Goal: Check status: Check status

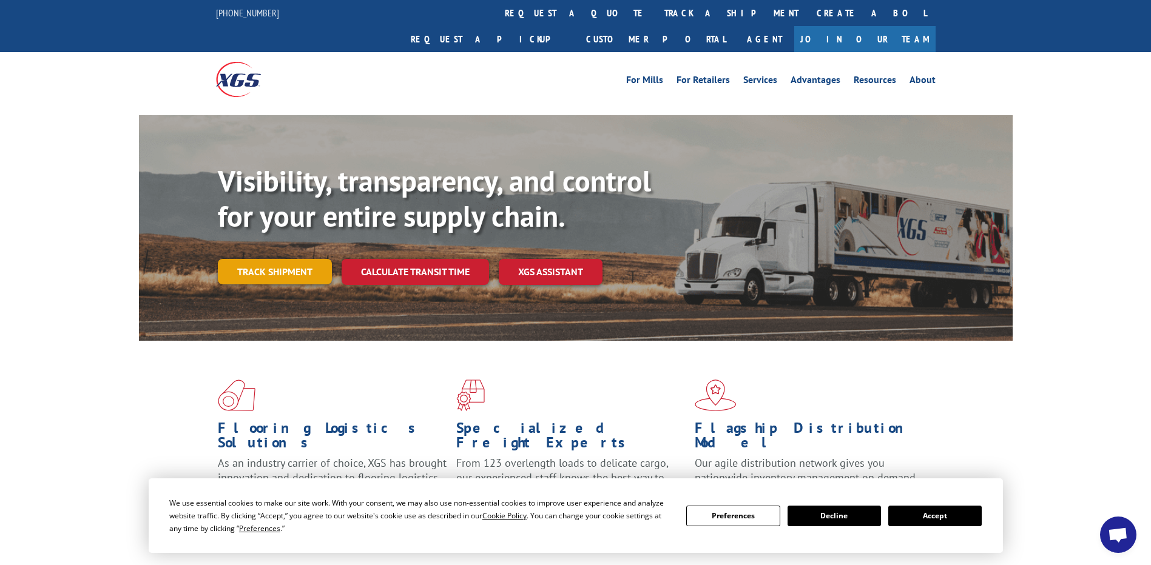
click at [303, 259] on link "Track shipment" at bounding box center [275, 271] width 114 height 25
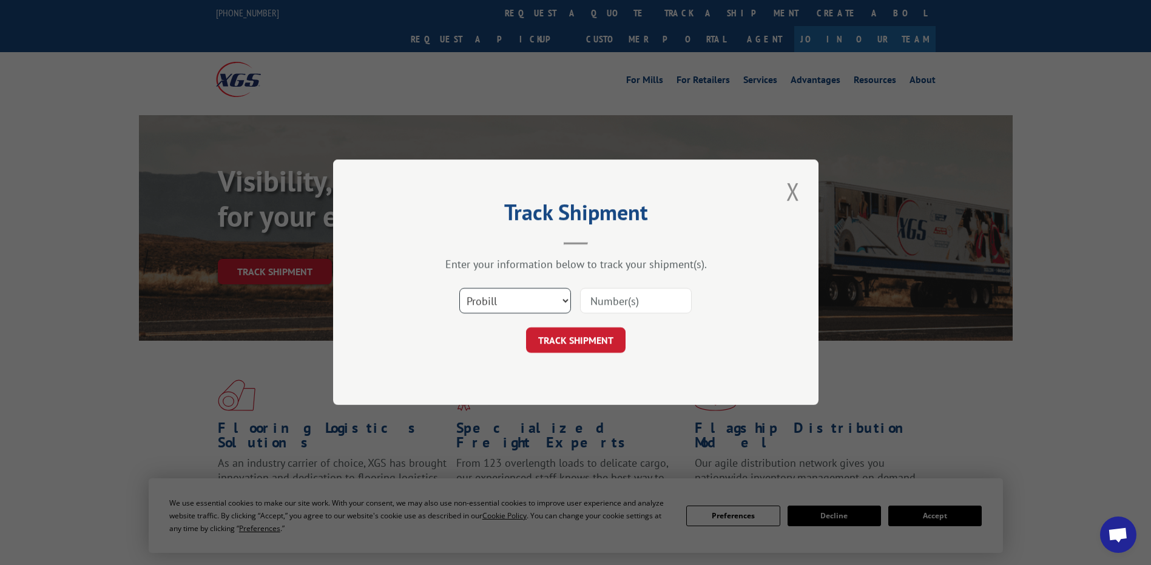
click at [551, 303] on select "Select category... Probill BOL PO" at bounding box center [515, 301] width 112 height 25
select select "po"
click at [459, 289] on select "Select category... Probill BOL PO" at bounding box center [515, 301] width 112 height 25
paste input "03535806"
click at [615, 298] on input "03535806" at bounding box center [636, 301] width 112 height 25
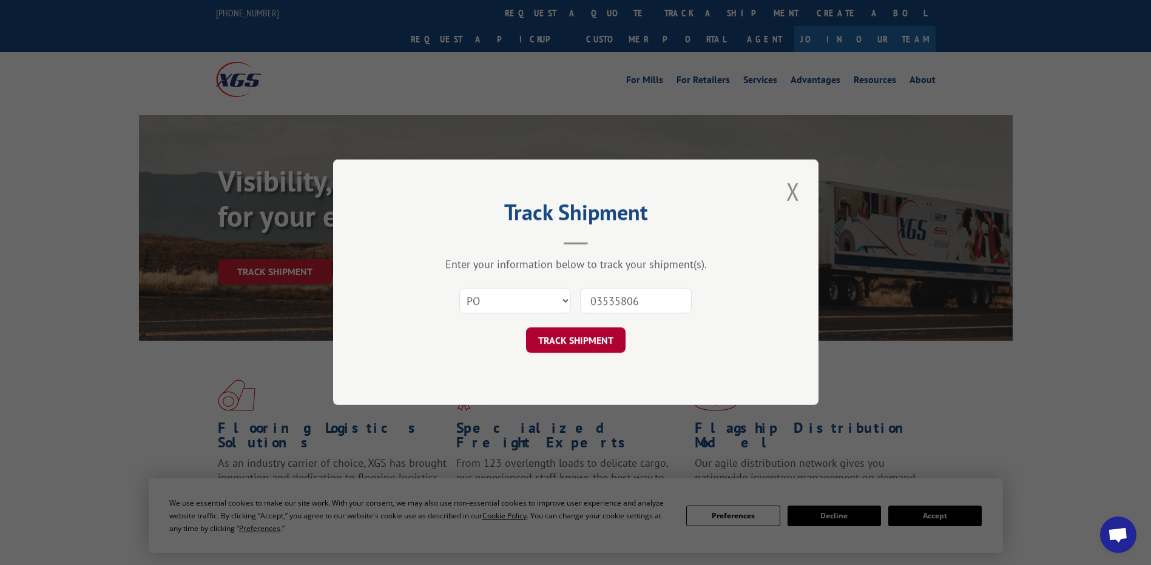
type input "03535806"
click at [572, 343] on button "TRACK SHIPMENT" at bounding box center [575, 340] width 99 height 25
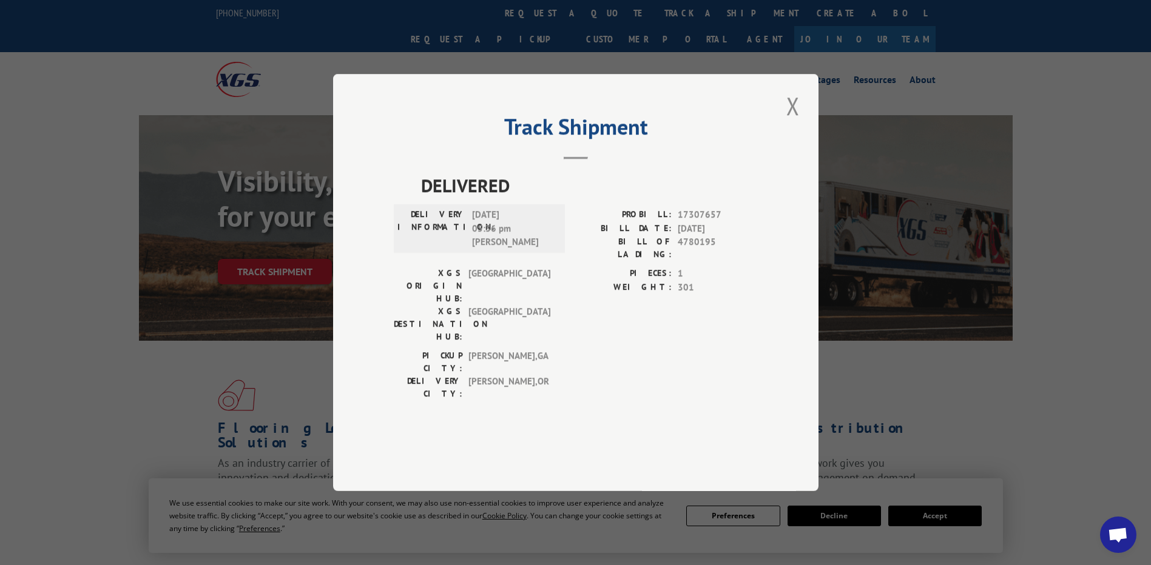
scroll to position [121, 0]
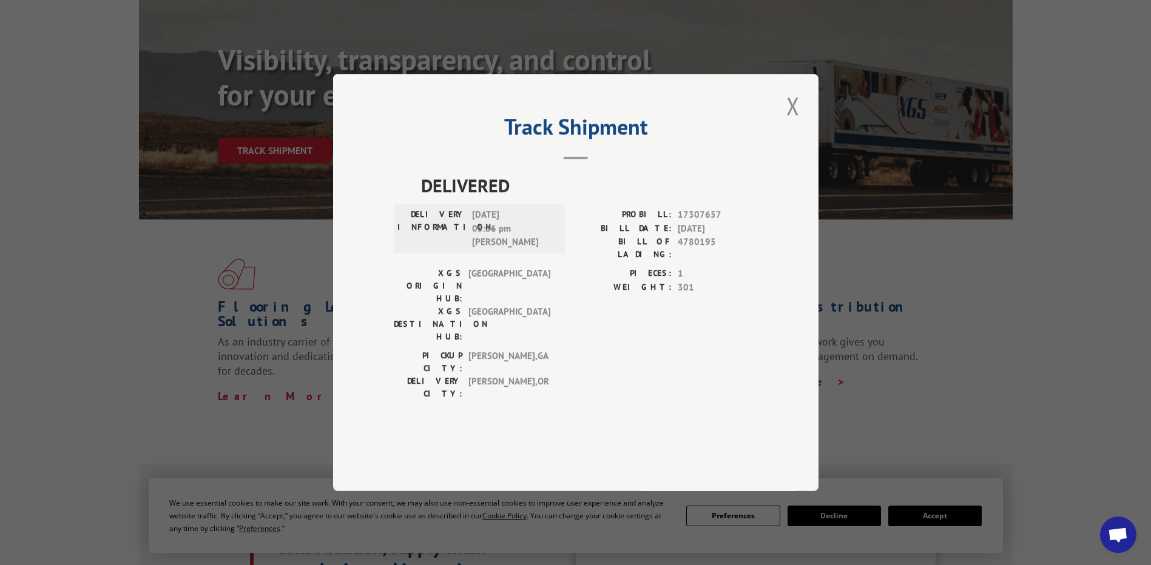
click at [858, 365] on div "Track Shipment DELIVERED DELIVERY INFORMATION: [DATE] 05:36 pm [PERSON_NAME] PR…" at bounding box center [575, 282] width 1151 height 565
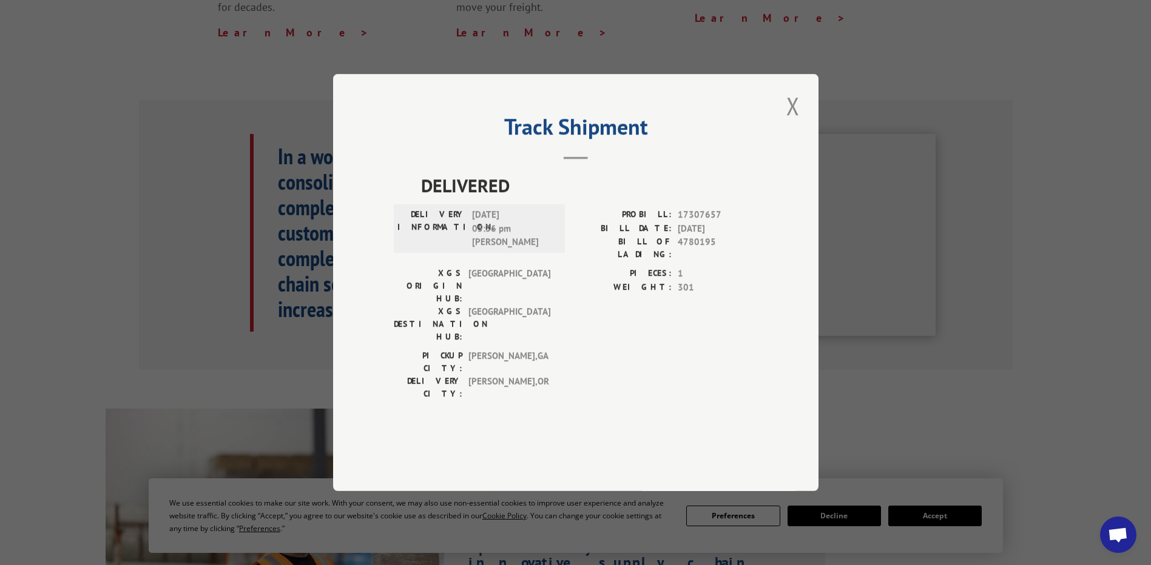
scroll to position [243, 0]
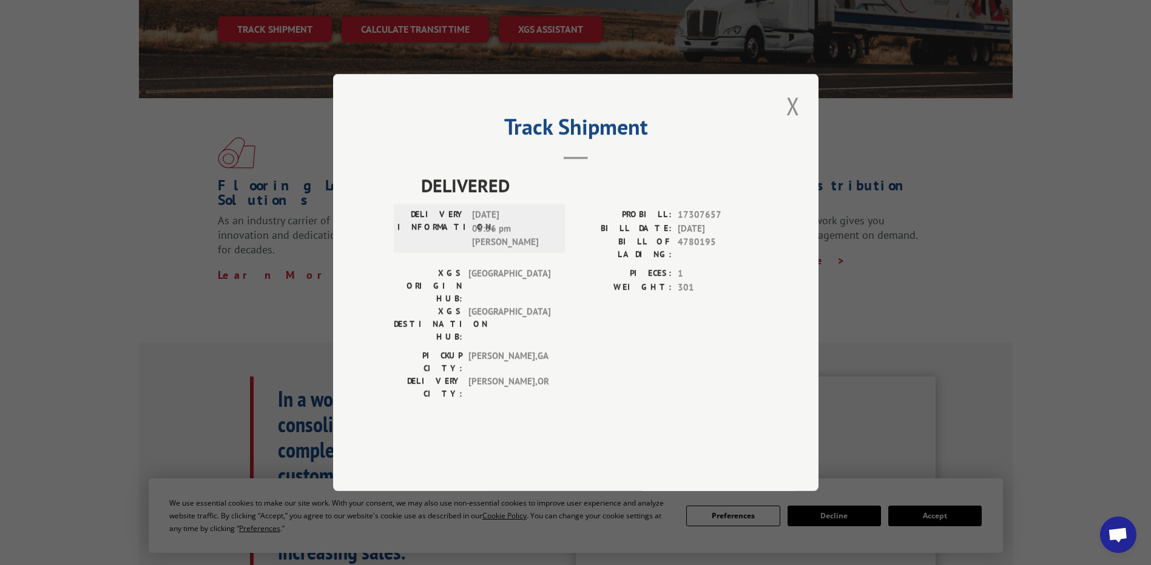
click at [1101, 223] on div "Track Shipment DELIVERED DELIVERY INFORMATION: [DATE] 05:36 pm [PERSON_NAME] PR…" at bounding box center [575, 282] width 1151 height 565
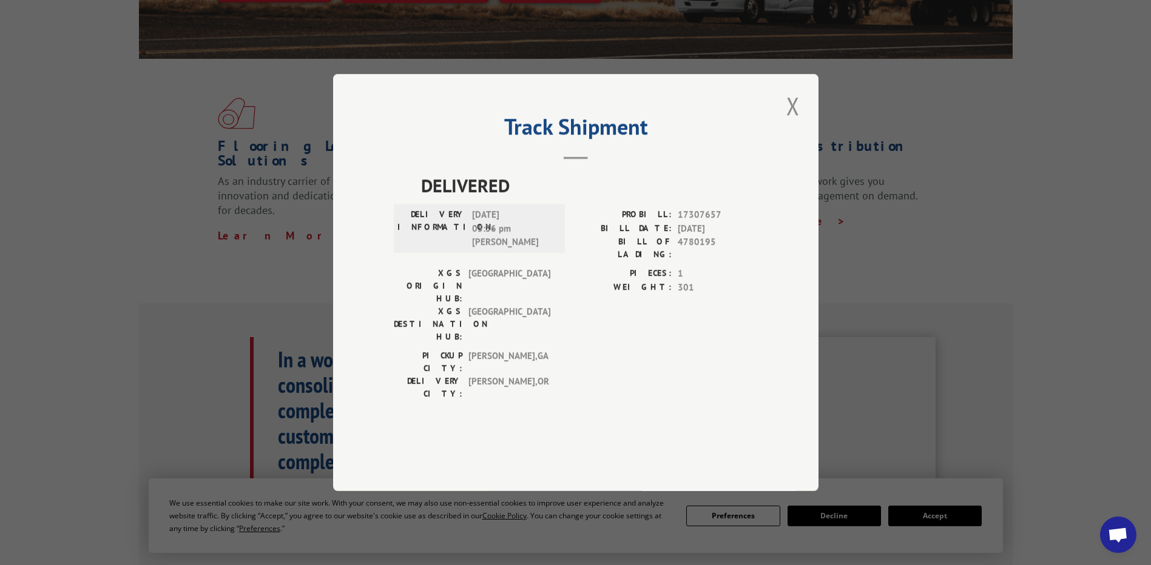
scroll to position [303, 0]
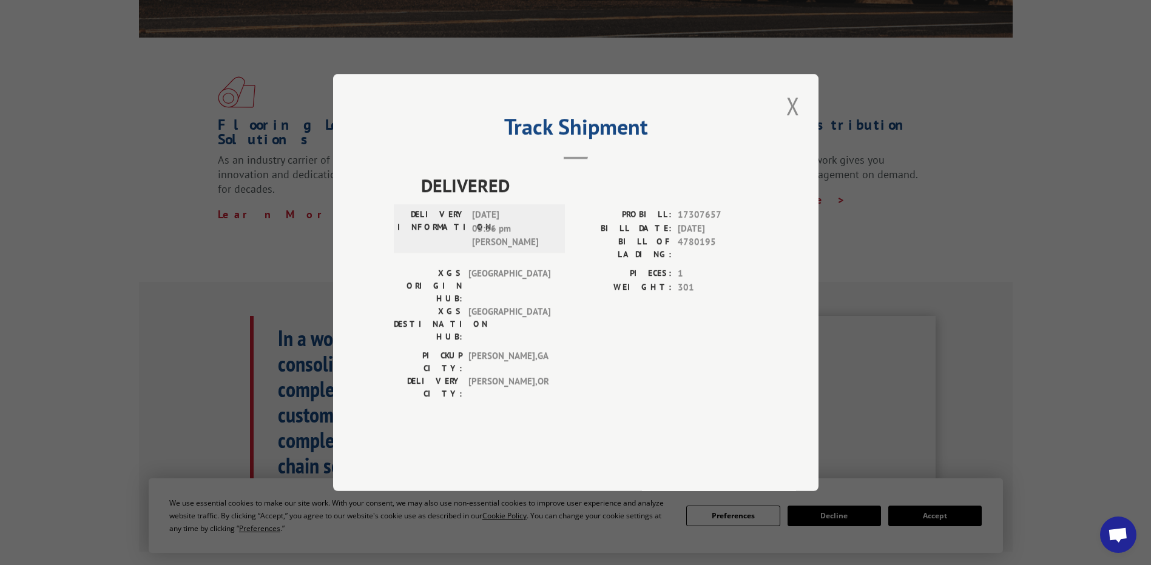
click at [42, 297] on div "Track Shipment DELIVERED DELIVERY INFORMATION: [DATE] 05:36 pm [PERSON_NAME] PR…" at bounding box center [575, 282] width 1151 height 565
